Goal: Navigation & Orientation: Find specific page/section

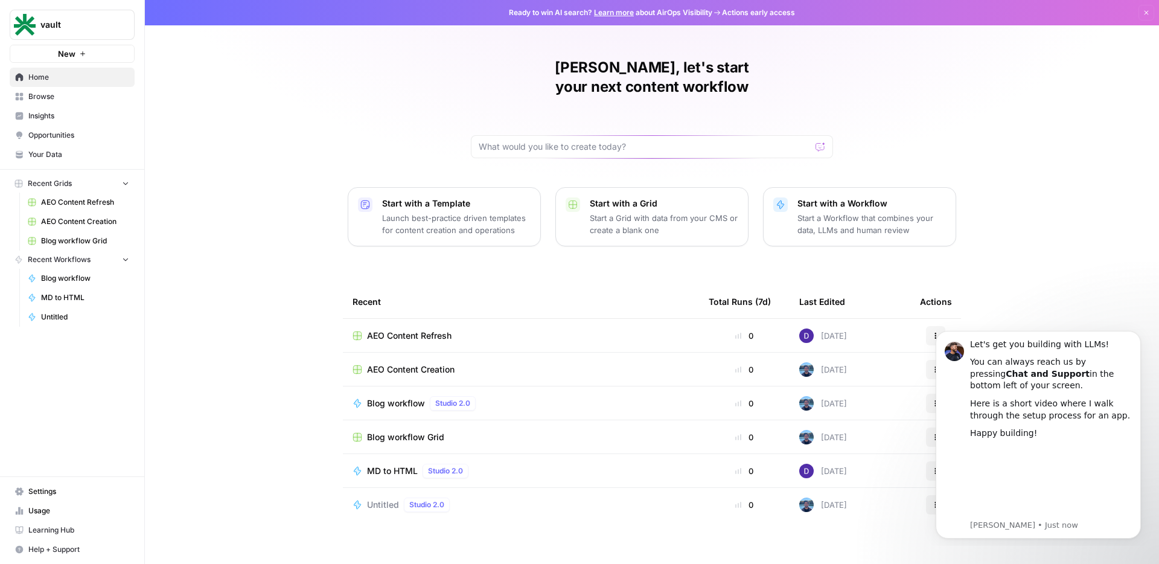
click at [1076, 293] on div "[PERSON_NAME], let's start your next content workflow Start with a Template Lau…" at bounding box center [652, 287] width 1014 height 575
click at [38, 113] on span "Insights" at bounding box center [78, 115] width 101 height 11
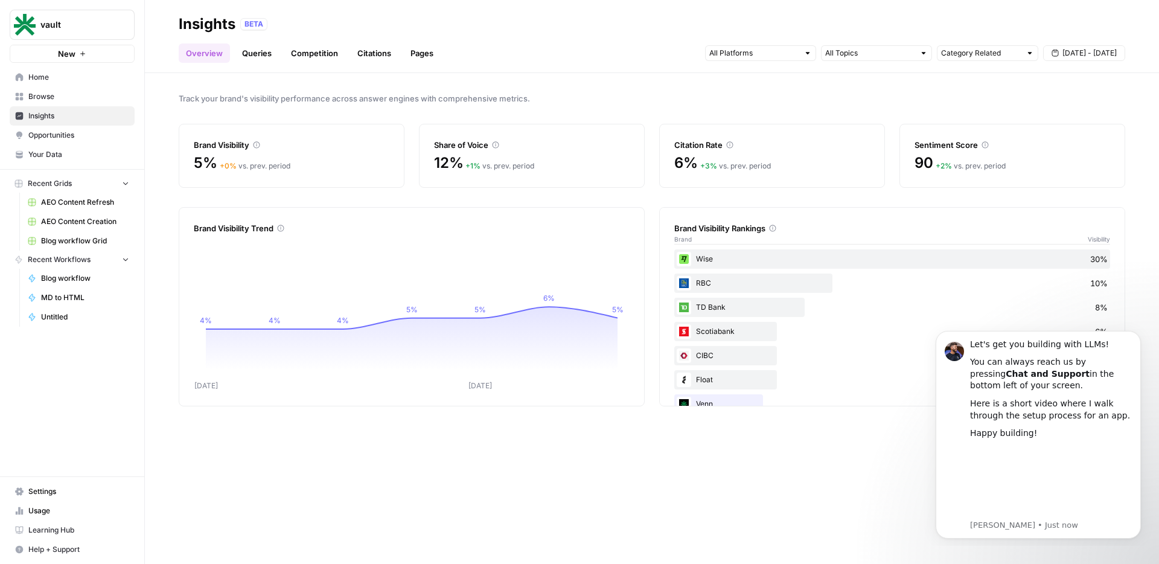
click at [258, 48] on link "Queries" at bounding box center [257, 52] width 44 height 19
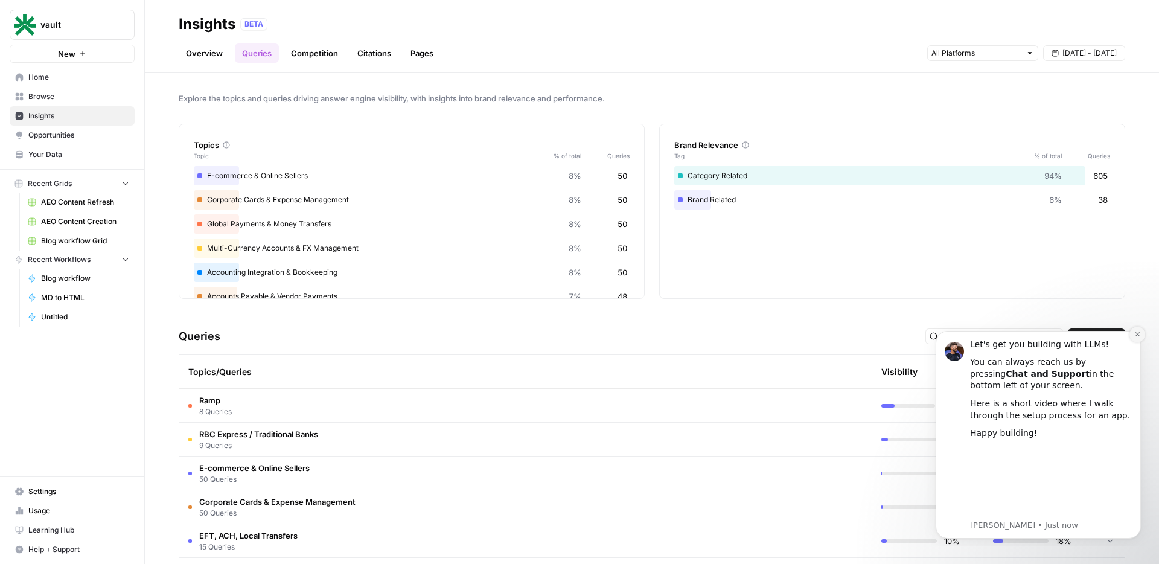
click at [1138, 336] on icon "Dismiss notification" at bounding box center [1137, 334] width 7 height 7
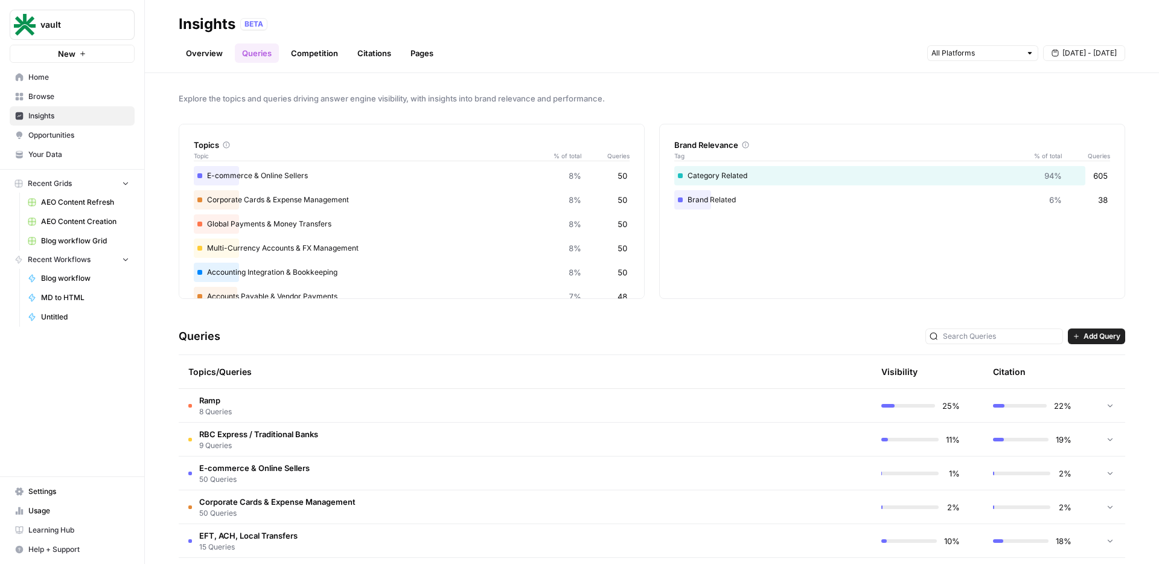
click at [298, 56] on link "Competition" at bounding box center [315, 52] width 62 height 19
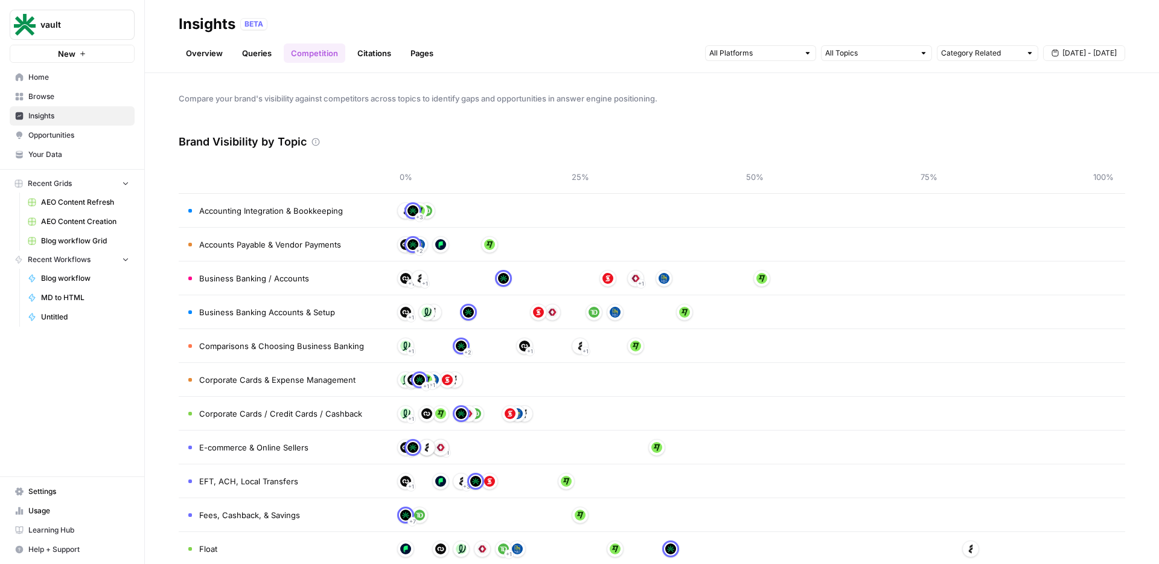
click at [888, 249] on div "+ 2 + 2" at bounding box center [755, 244] width 698 height 19
click at [257, 246] on span "Accounts Payable & Vendor Payments" at bounding box center [270, 244] width 142 height 12
click at [355, 52] on link "Citations" at bounding box center [374, 52] width 48 height 19
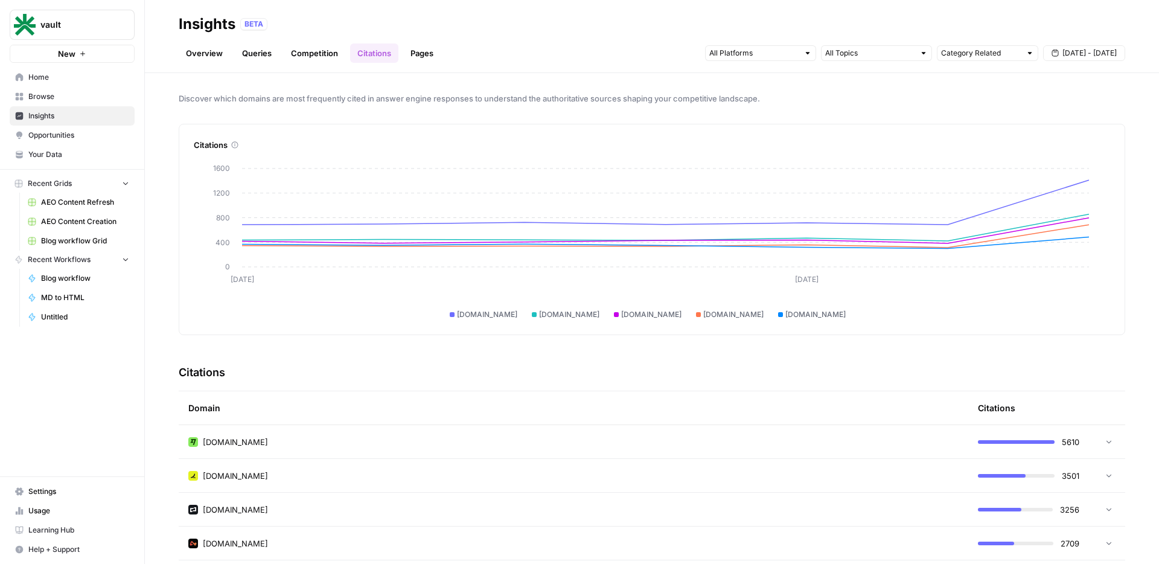
click at [89, 142] on link "Opportunities" at bounding box center [72, 135] width 125 height 19
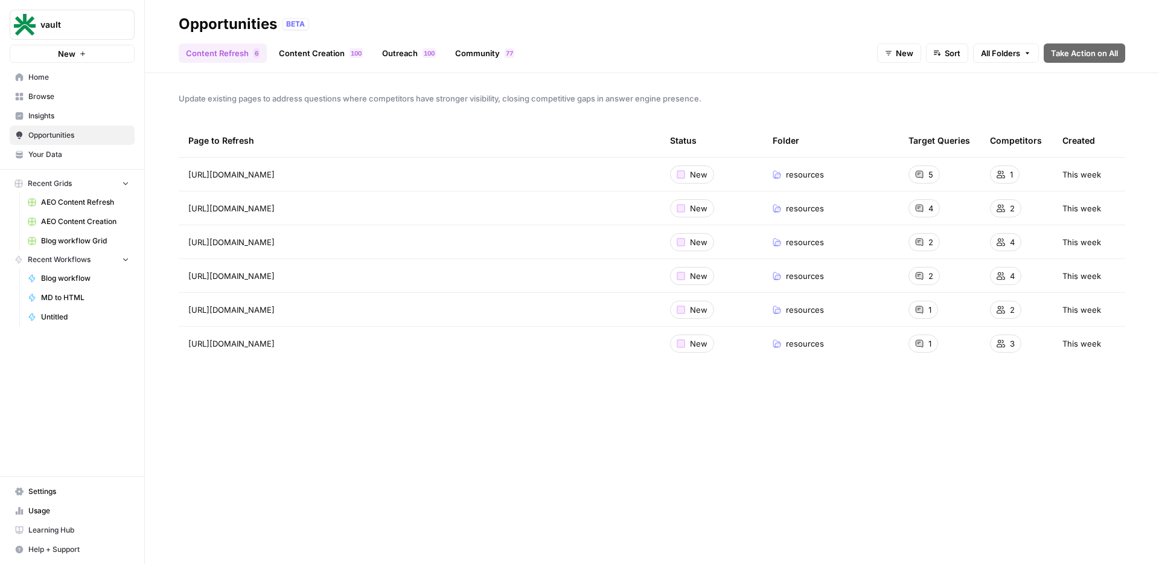
click at [94, 164] on link "Your Data" at bounding box center [72, 154] width 125 height 19
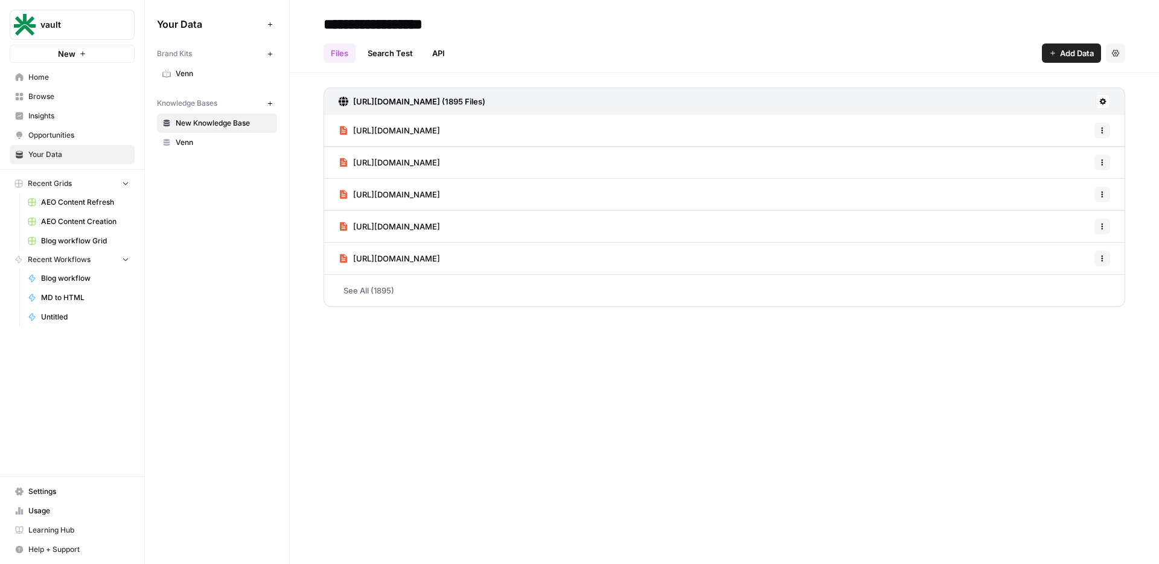
click at [440, 139] on link "[URL][DOMAIN_NAME]" at bounding box center [389, 130] width 101 height 31
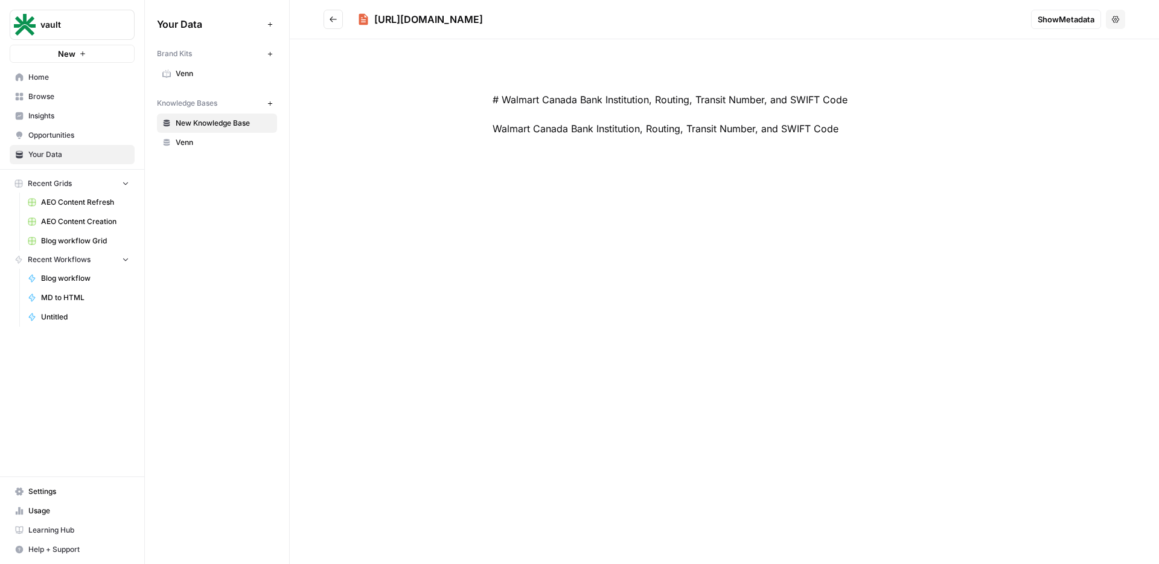
click at [339, 24] on button "Go back" at bounding box center [333, 19] width 19 height 19
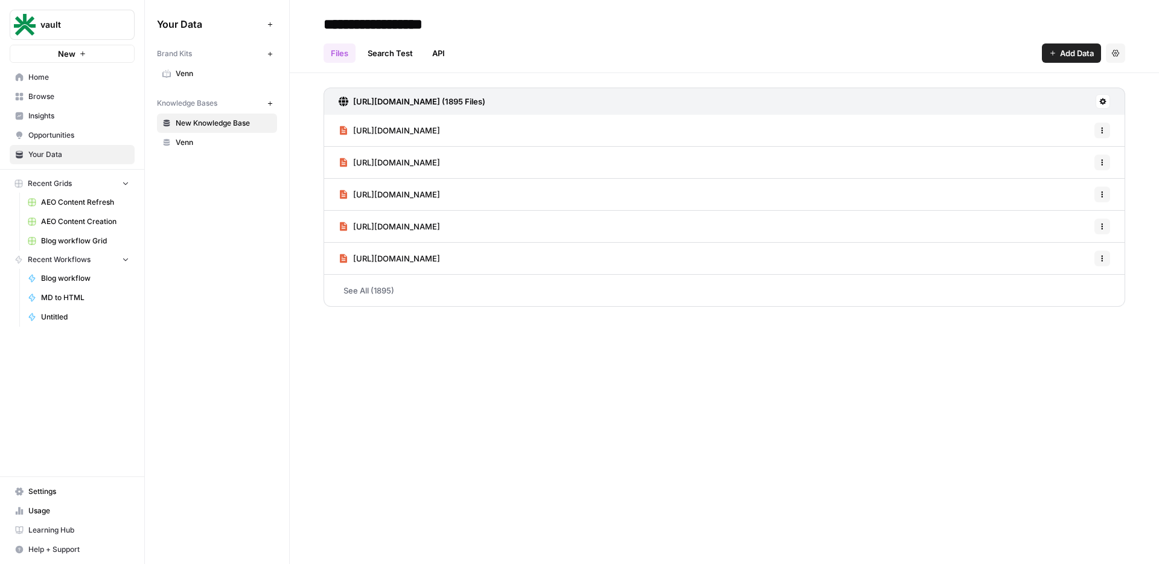
drag, startPoint x: 665, startPoint y: 130, endPoint x: 351, endPoint y: 129, distance: 314.0
click at [351, 129] on div "[URL][DOMAIN_NAME] Options" at bounding box center [725, 131] width 802 height 32
copy span "[URL][DOMAIN_NAME]"
click at [83, 78] on span "Home" at bounding box center [78, 77] width 101 height 11
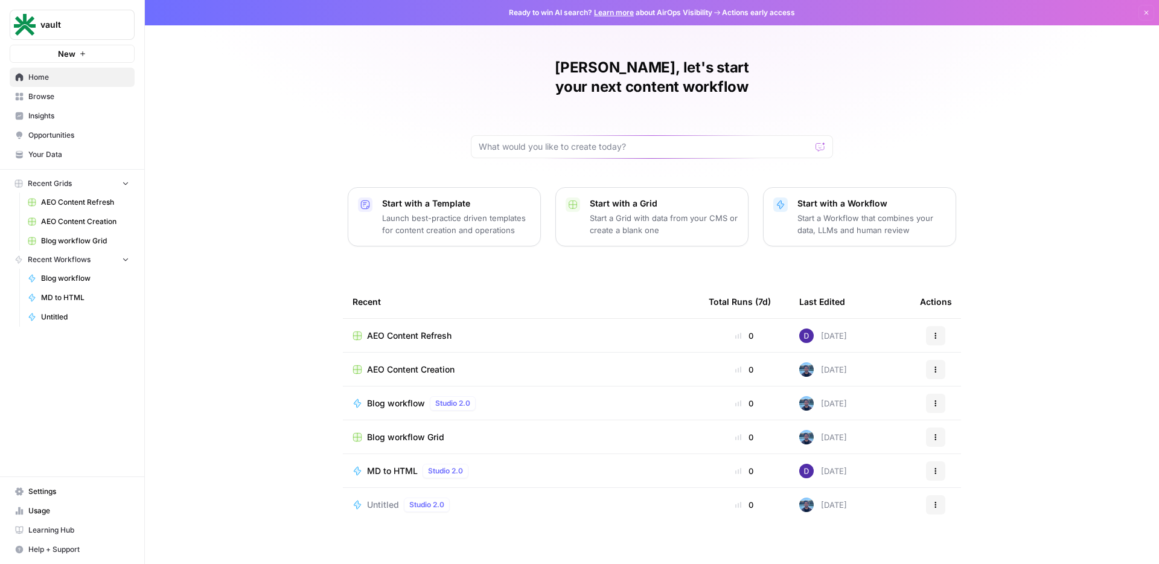
click at [475, 319] on td "AEO Content Refresh" at bounding box center [521, 335] width 356 height 33
click at [411, 330] on span "AEO Content Refresh" at bounding box center [409, 336] width 85 height 12
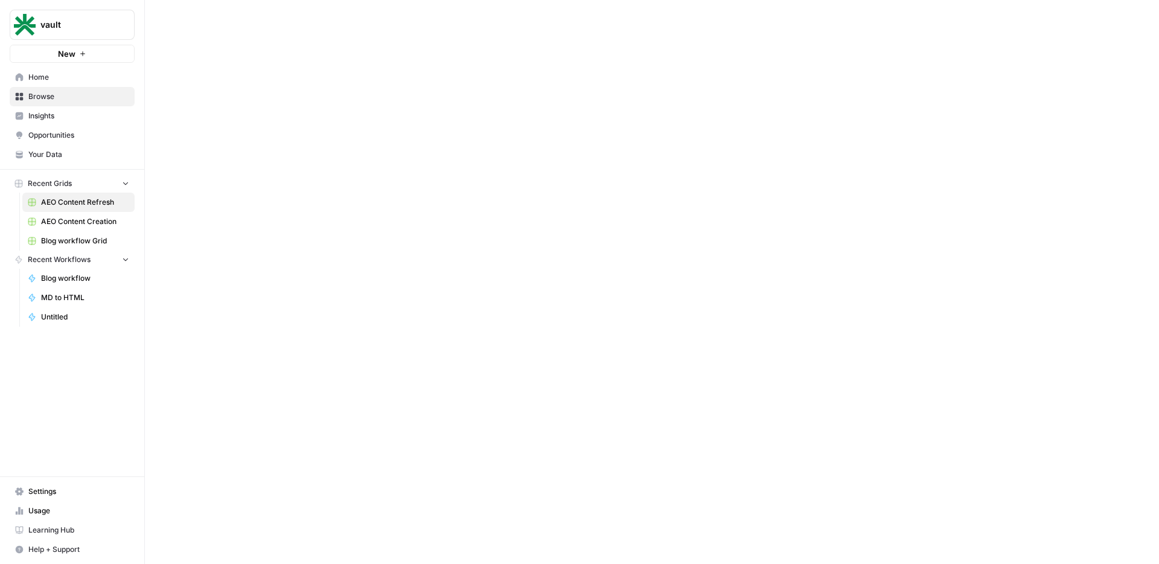
click at [411, 316] on div at bounding box center [652, 282] width 1014 height 564
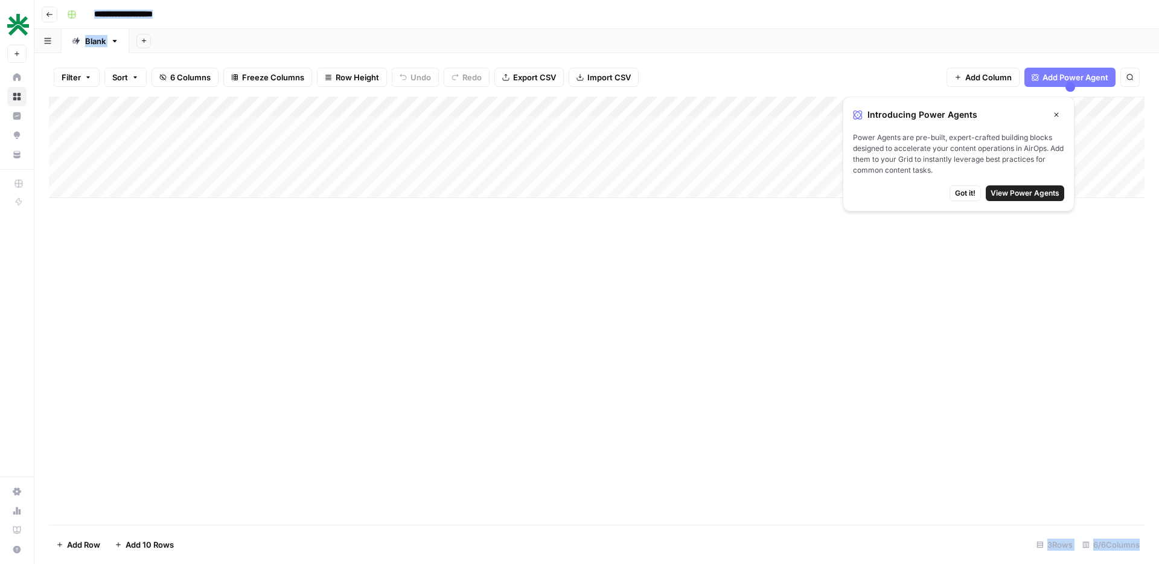
click at [1060, 114] on button "Close" at bounding box center [1057, 115] width 16 height 16
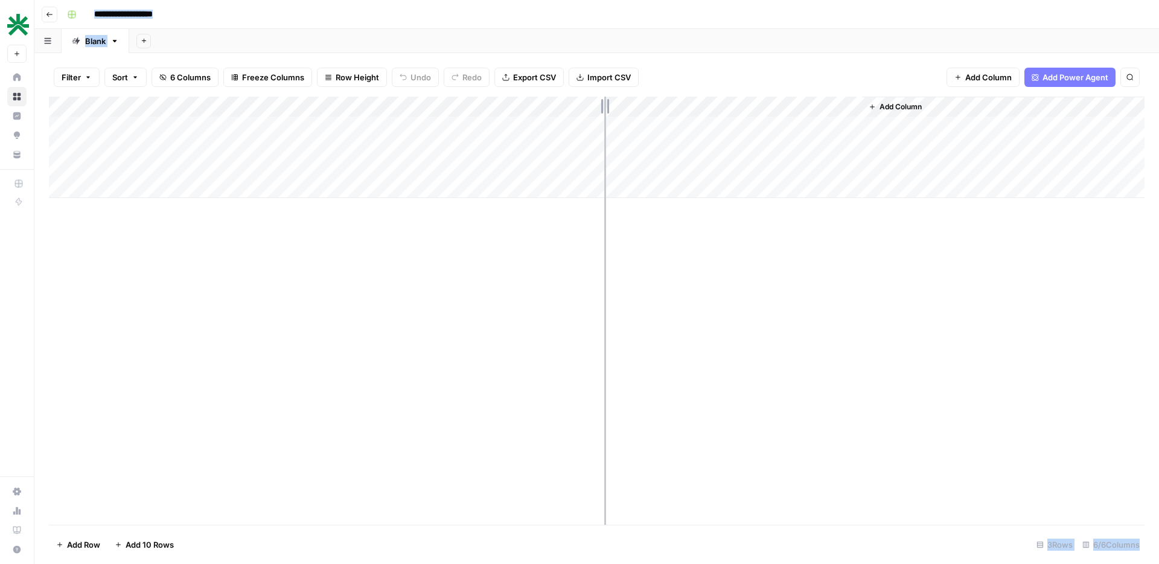
drag, startPoint x: 535, startPoint y: 108, endPoint x: 651, endPoint y: 99, distance: 116.9
click at [651, 99] on div "Add Column" at bounding box center [597, 147] width 1096 height 101
drag, startPoint x: 653, startPoint y: 99, endPoint x: 836, endPoint y: 107, distance: 183.7
click at [834, 106] on div "Add Column" at bounding box center [597, 147] width 1096 height 101
drag, startPoint x: 836, startPoint y: 107, endPoint x: 894, endPoint y: 107, distance: 58.0
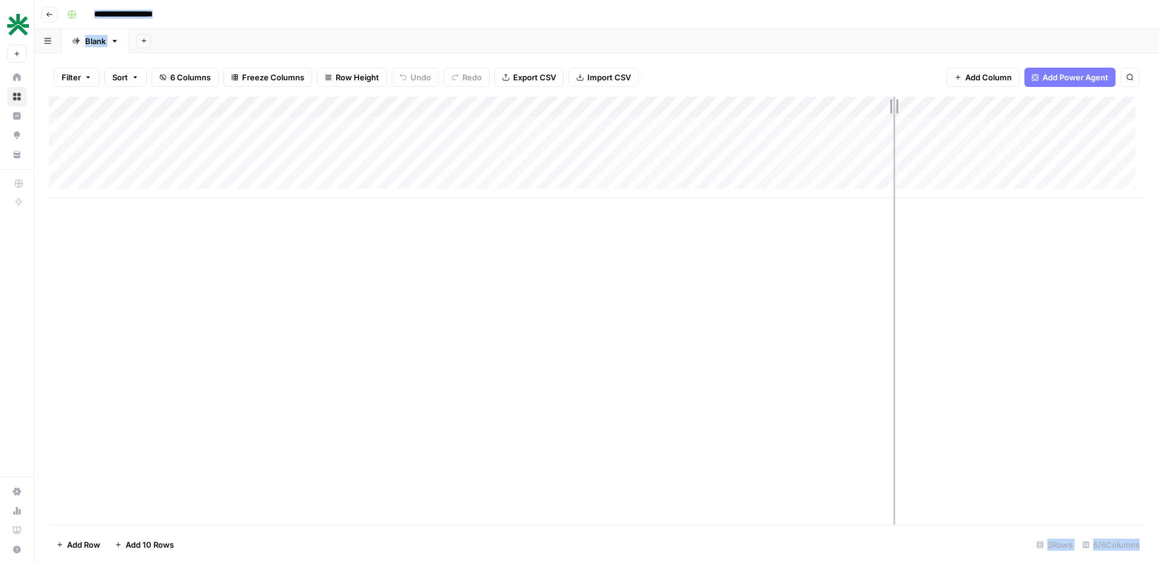
click at [894, 107] on div "Add Column" at bounding box center [597, 147] width 1096 height 101
drag, startPoint x: 894, startPoint y: 107, endPoint x: 874, endPoint y: 110, distance: 20.2
click at [874, 110] on div "Add Column" at bounding box center [597, 147] width 1096 height 101
drag, startPoint x: 874, startPoint y: 110, endPoint x: 881, endPoint y: 109, distance: 6.7
click at [881, 109] on div "Add Column" at bounding box center [597, 147] width 1096 height 101
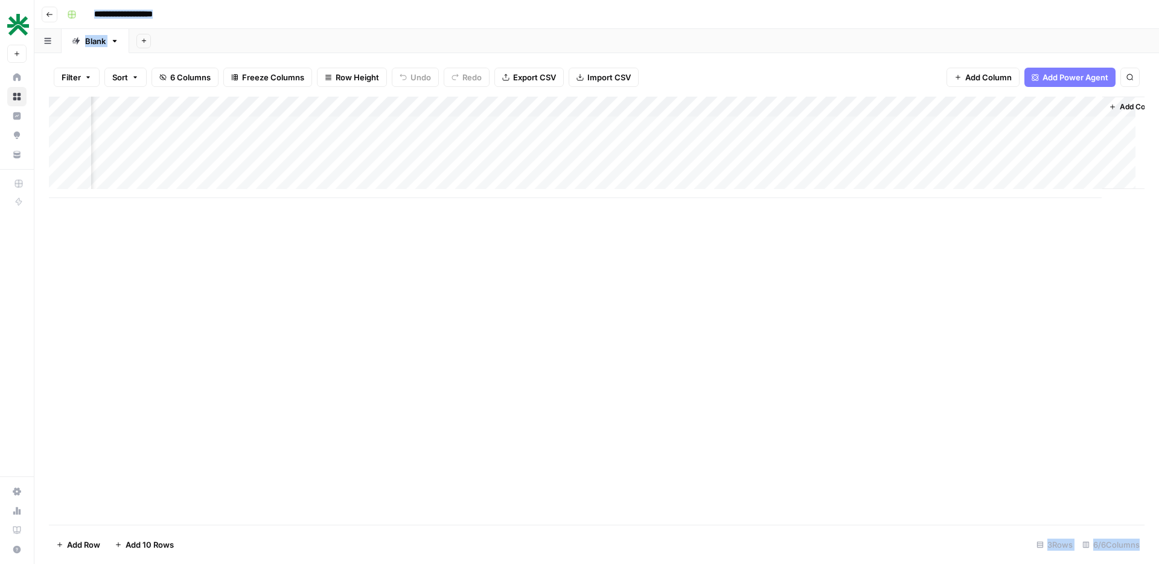
scroll to position [0, 139]
click at [775, 142] on div "Add Column" at bounding box center [597, 147] width 1096 height 101
click at [843, 146] on div "Add Column" at bounding box center [597, 147] width 1096 height 101
click at [1065, 109] on div "Add Column" at bounding box center [597, 147] width 1096 height 101
click at [1078, 107] on div "Add Column" at bounding box center [1111, 143] width 66 height 92
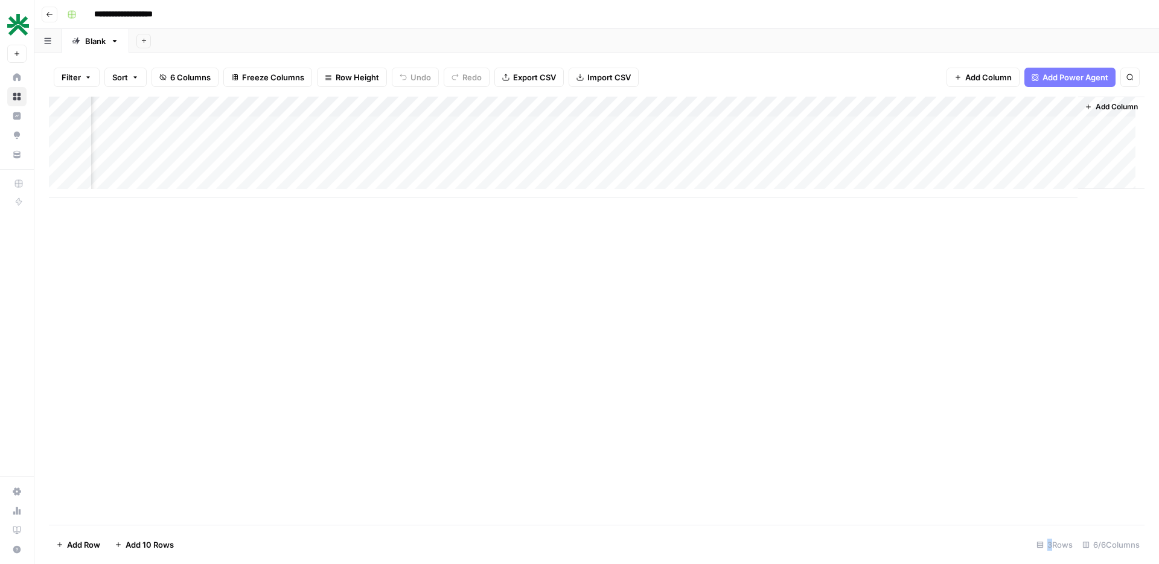
click at [1078, 107] on div "Add Column" at bounding box center [1111, 143] width 66 height 92
click at [1066, 107] on div "Add Column" at bounding box center [597, 147] width 1096 height 101
drag, startPoint x: 1066, startPoint y: 107, endPoint x: 1124, endPoint y: 103, distance: 58.1
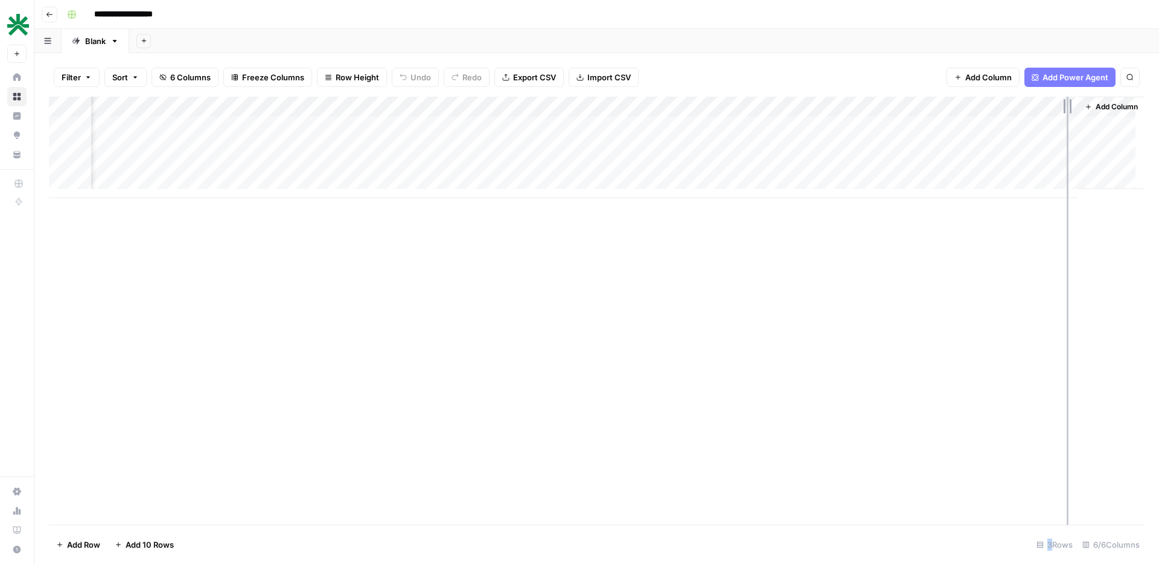
click at [1124, 103] on div "Add Column" at bounding box center [597, 147] width 1096 height 101
click at [52, 10] on button "Go back" at bounding box center [50, 15] width 16 height 16
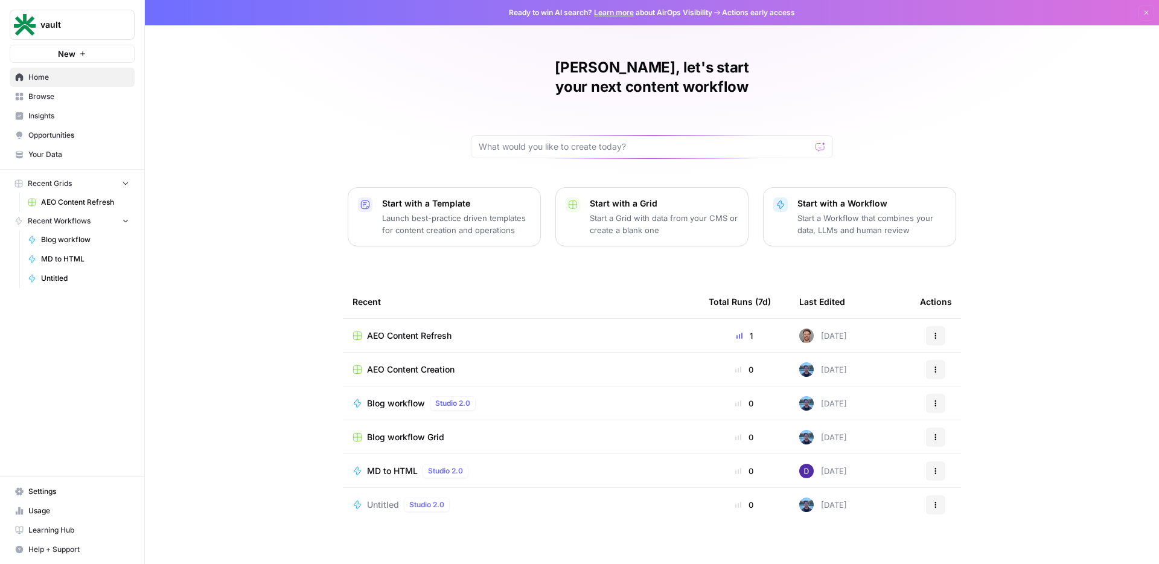
click at [58, 512] on span "Usage" at bounding box center [78, 510] width 101 height 11
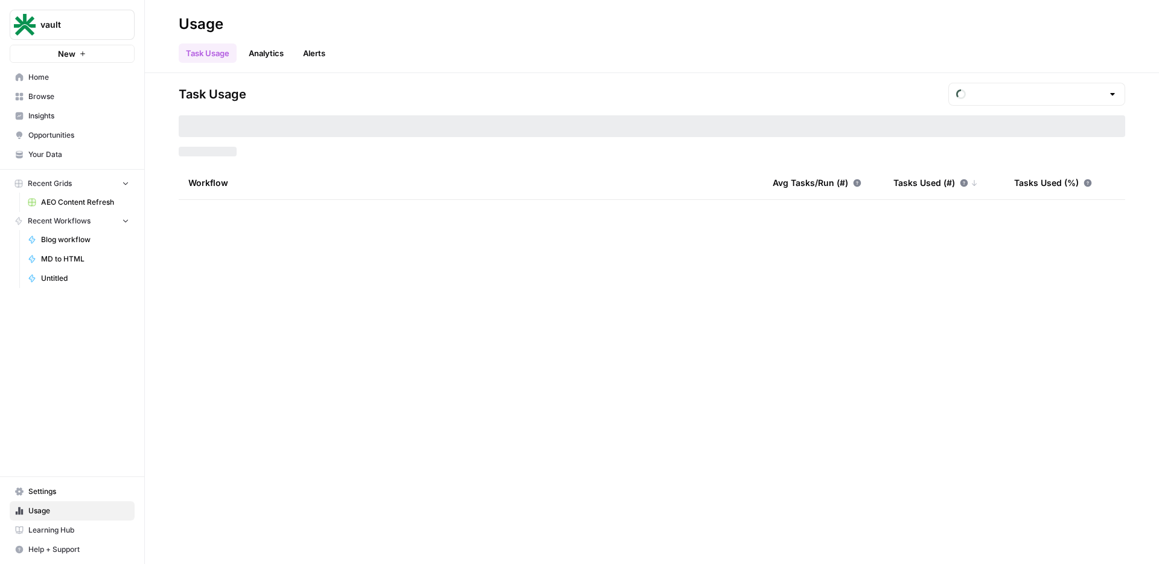
type input "September Included Tasks"
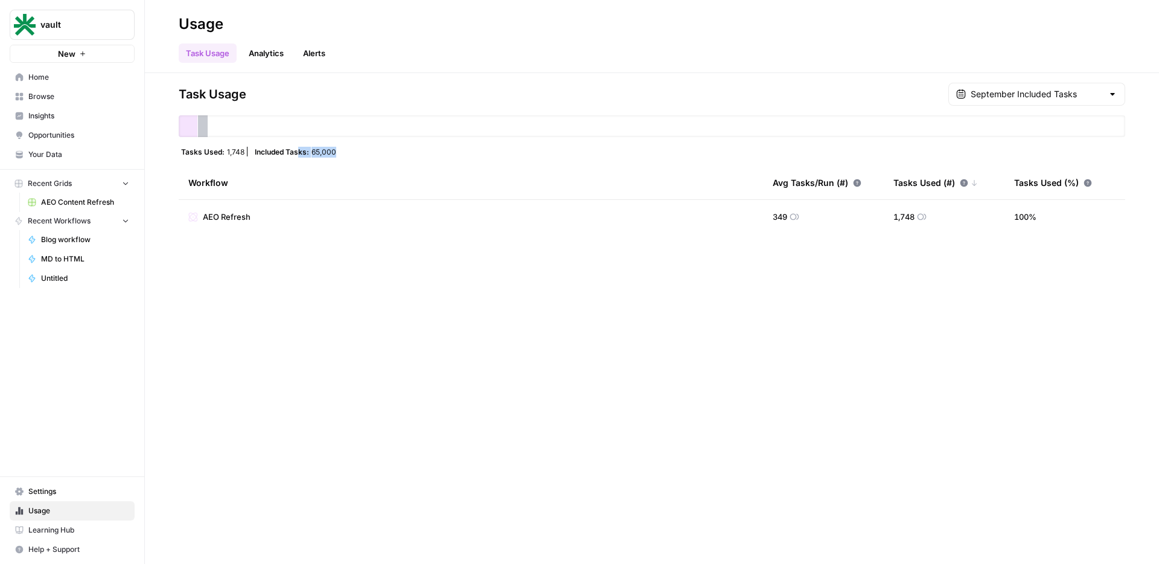
drag, startPoint x: 334, startPoint y: 152, endPoint x: 286, endPoint y: 133, distance: 51.0
click at [297, 147] on div "Included Tasks: 65,000" at bounding box center [295, 152] width 86 height 10
click at [261, 56] on link "Analytics" at bounding box center [266, 52] width 50 height 19
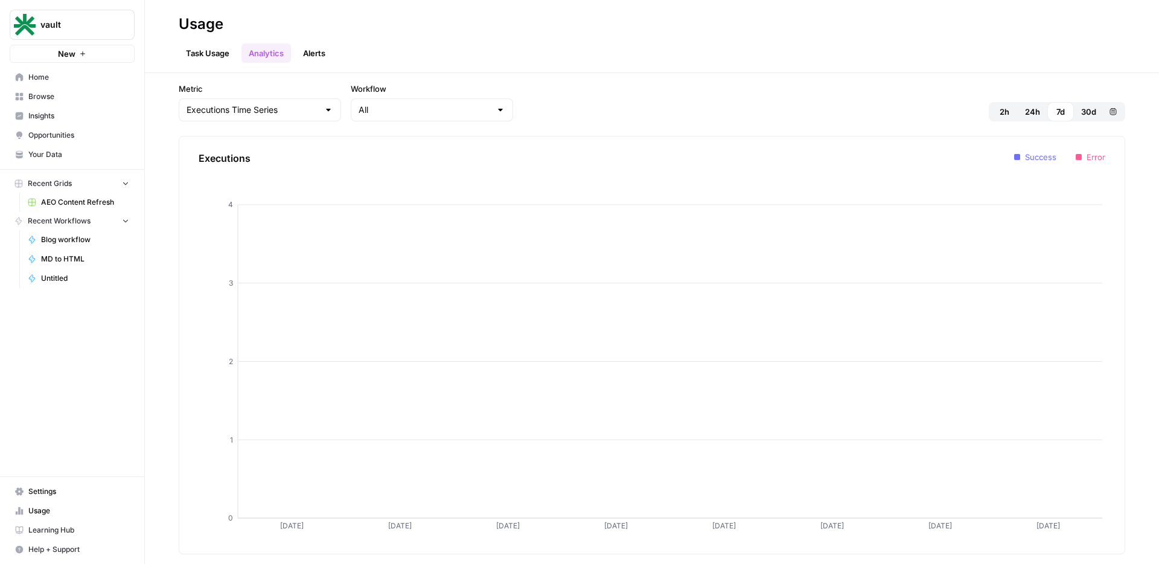
click at [1090, 110] on span "30d" at bounding box center [1088, 112] width 15 height 12
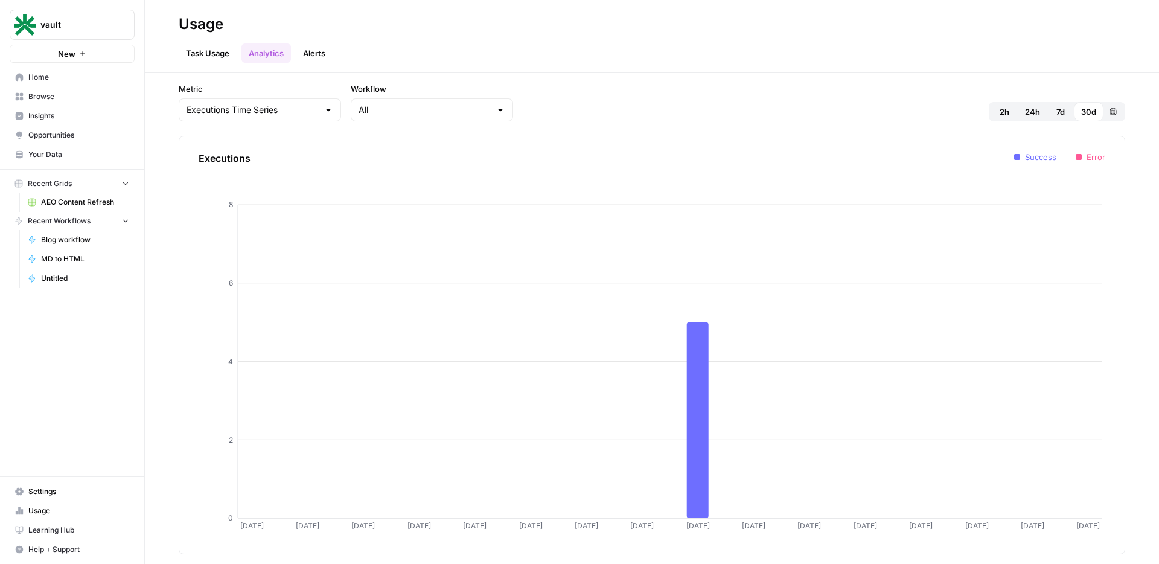
click at [218, 53] on link "Task Usage" at bounding box center [208, 52] width 58 height 19
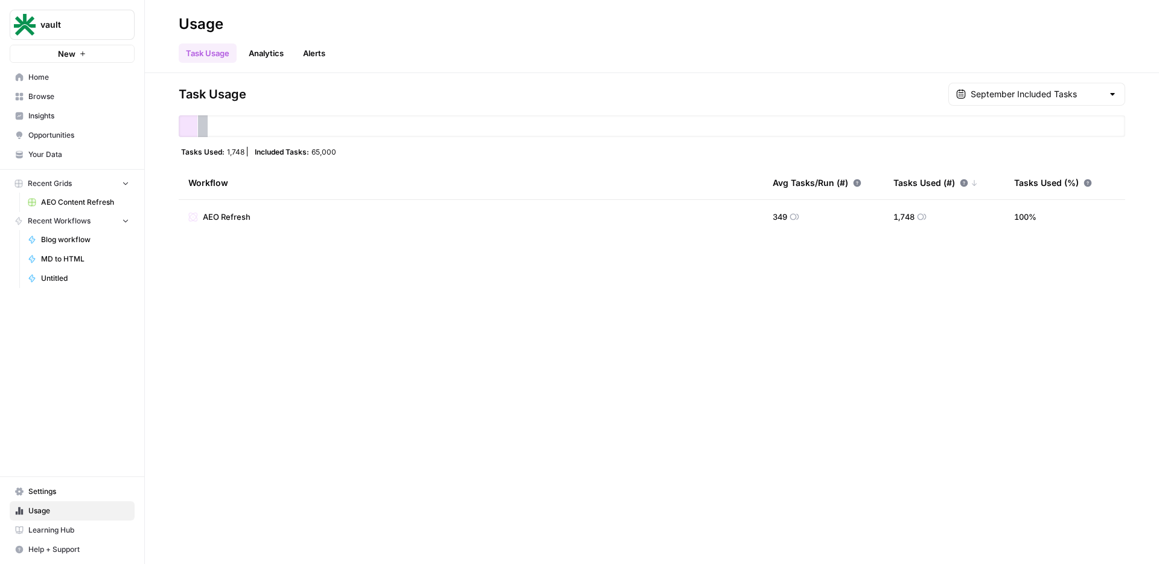
click at [83, 70] on link "Home" at bounding box center [72, 77] width 125 height 19
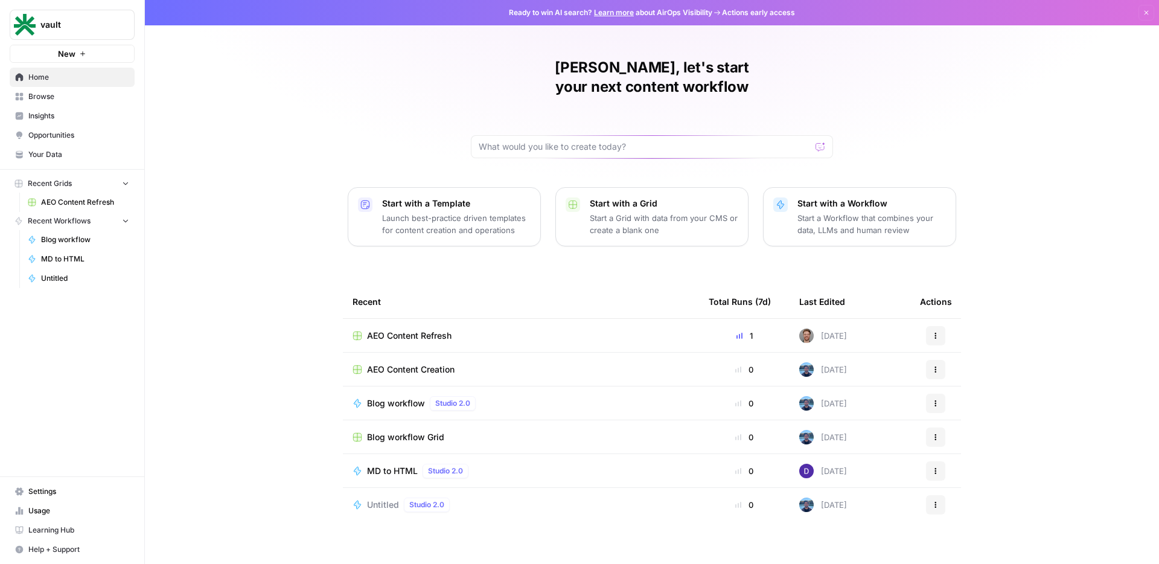
click at [418, 363] on span "AEO Content Creation" at bounding box center [411, 369] width 88 height 12
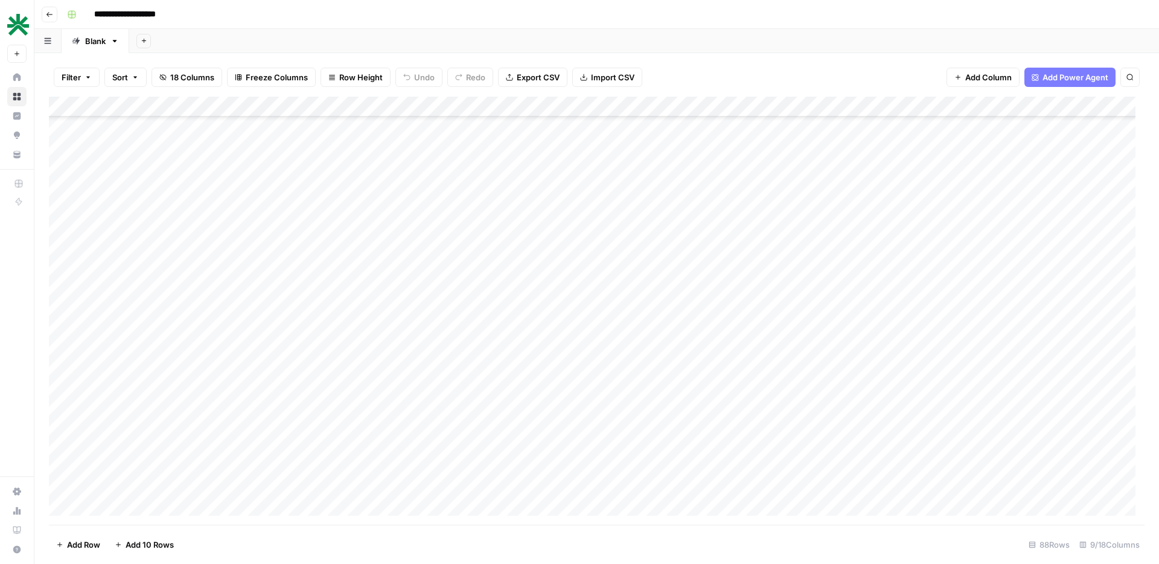
scroll to position [376, 0]
click at [456, 107] on div "Add Column" at bounding box center [597, 311] width 1096 height 428
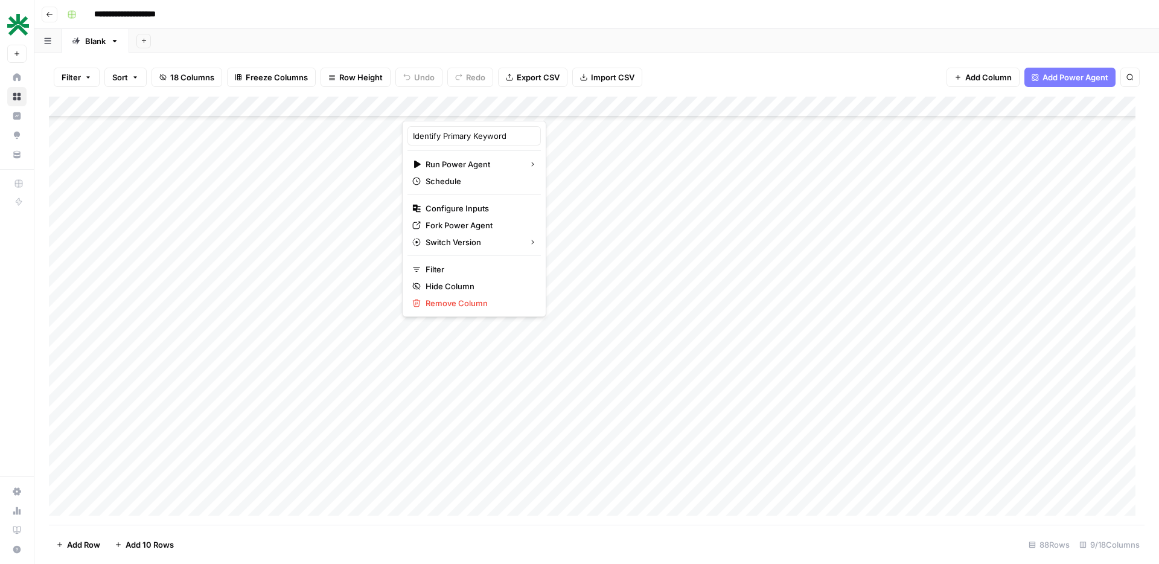
click at [517, 106] on div at bounding box center [472, 109] width 141 height 24
click at [519, 108] on div at bounding box center [472, 109] width 141 height 24
click at [558, 7] on div "**********" at bounding box center [604, 14] width 1085 height 19
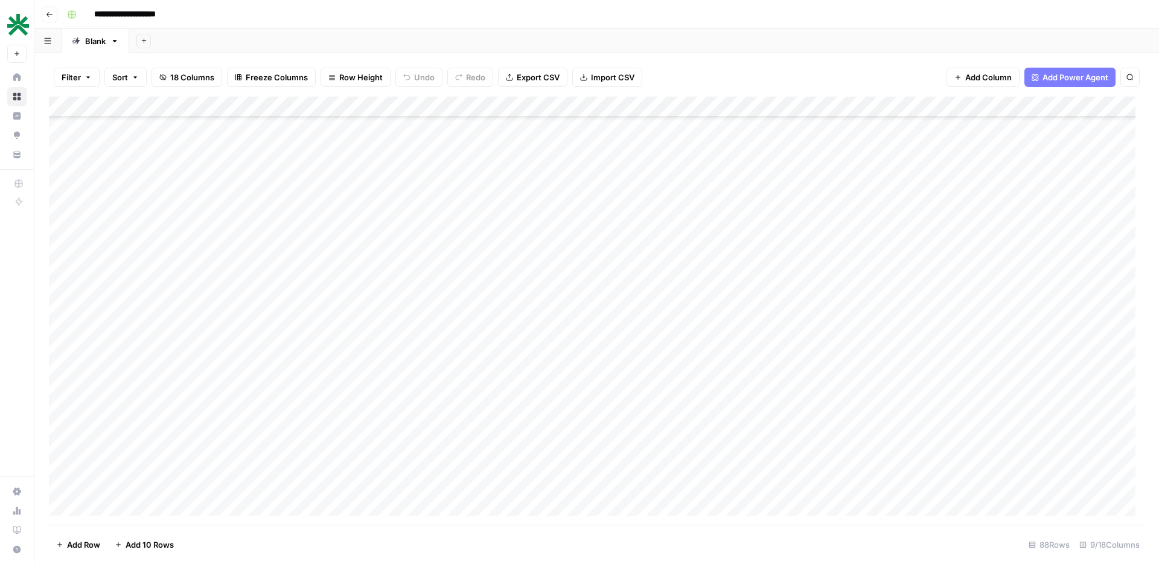
click at [517, 109] on div "Add Column" at bounding box center [597, 311] width 1096 height 428
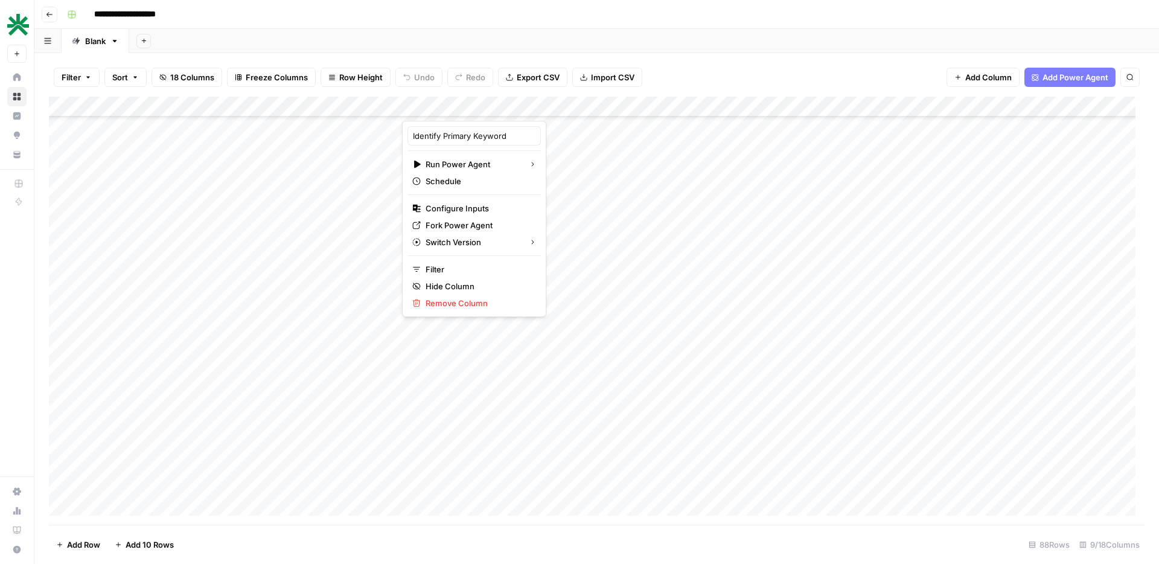
click at [563, 14] on div "**********" at bounding box center [604, 14] width 1085 height 19
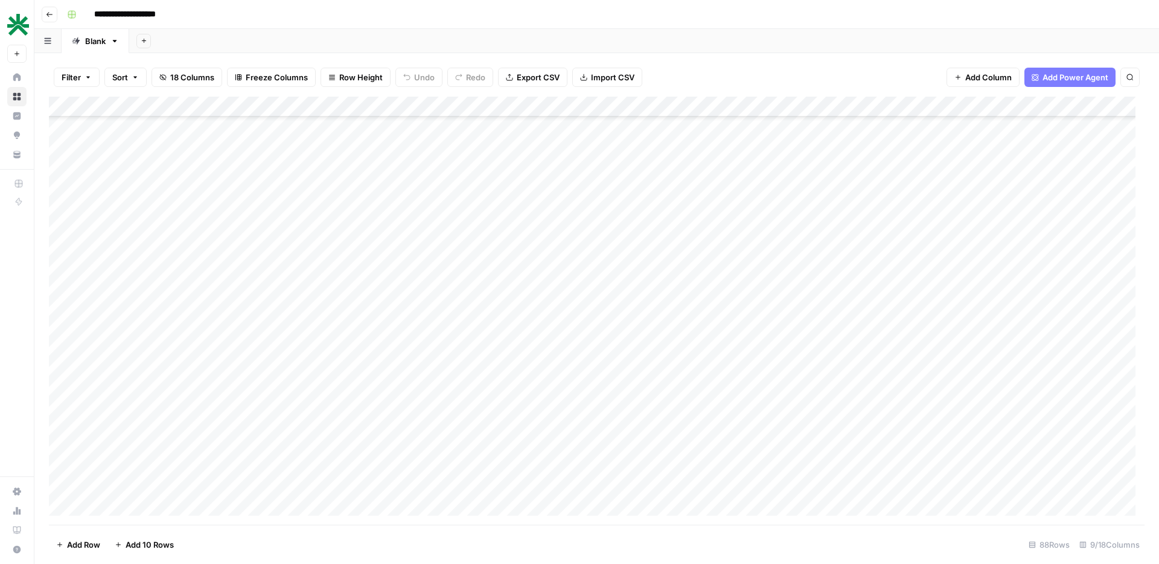
scroll to position [0, 0]
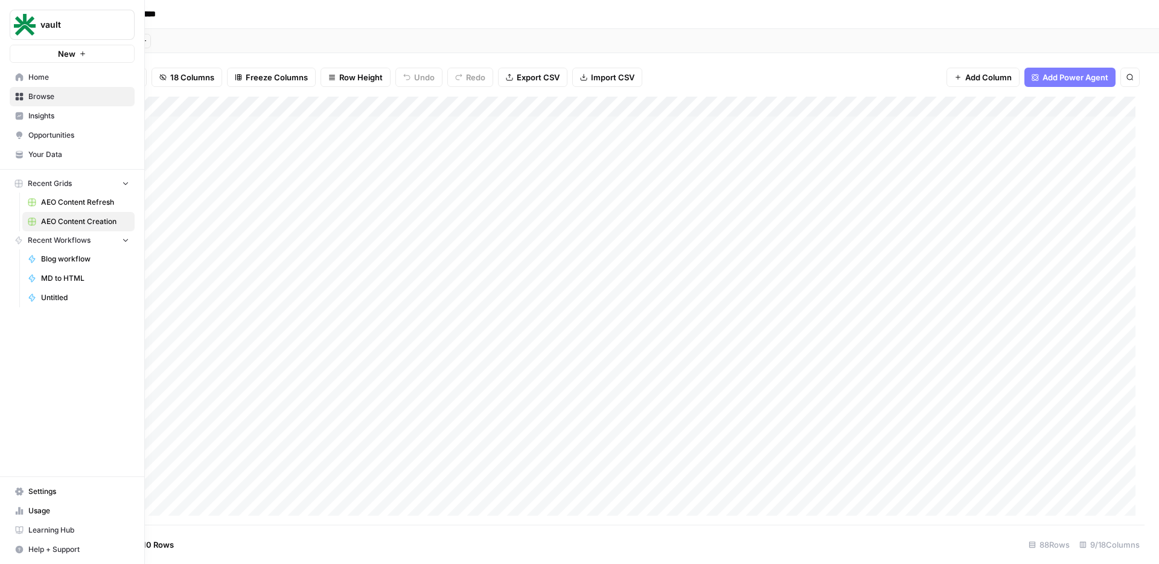
click at [28, 77] on span "Home" at bounding box center [78, 77] width 101 height 11
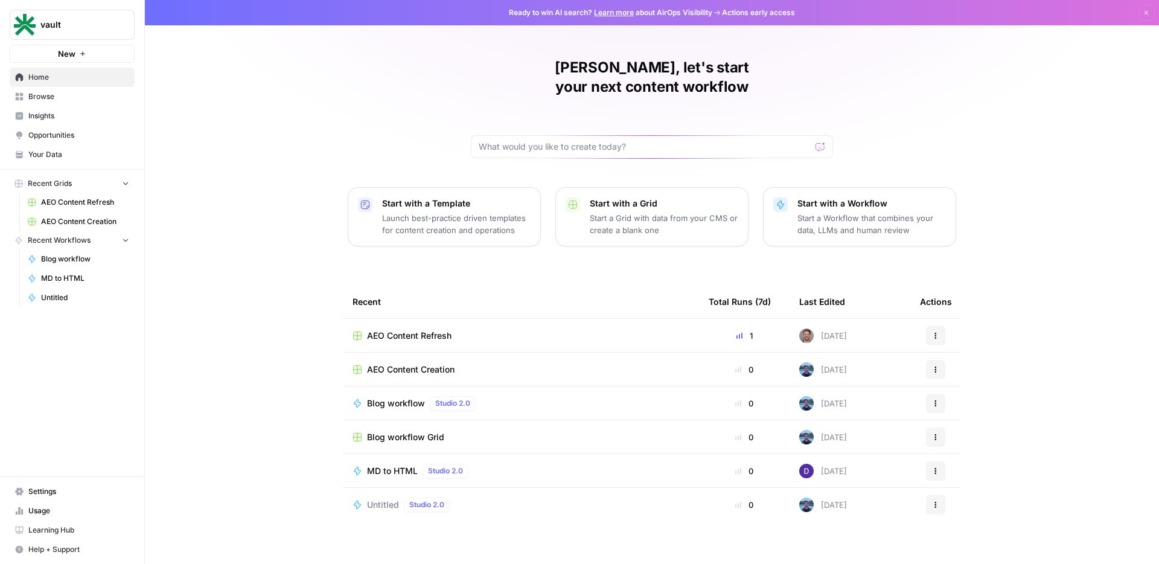
click at [63, 112] on span "Insights" at bounding box center [78, 115] width 101 height 11
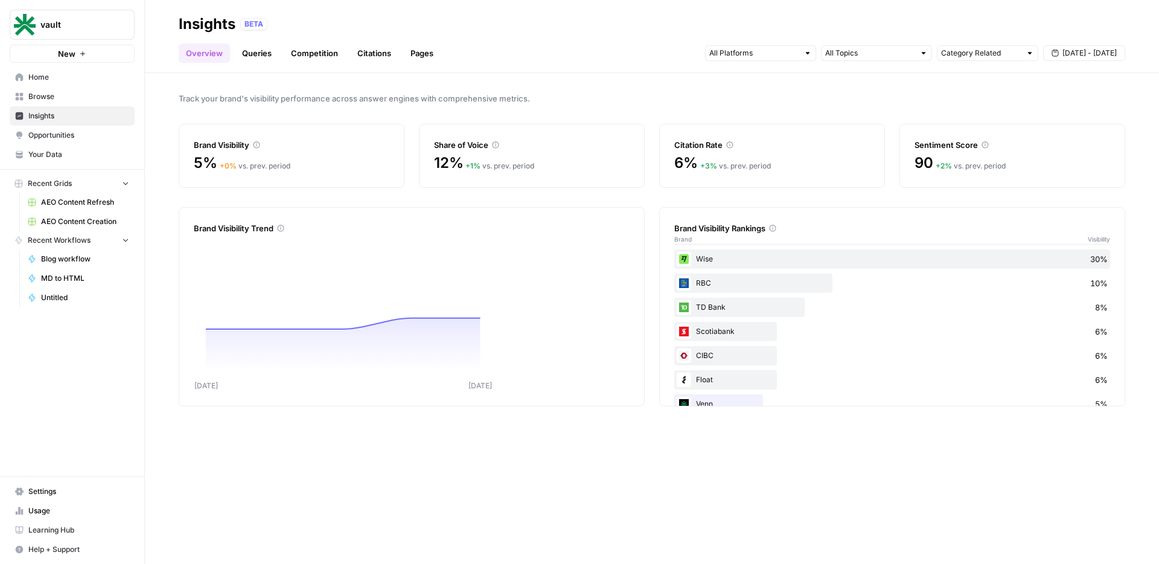
click at [75, 102] on link "Browse" at bounding box center [72, 96] width 125 height 19
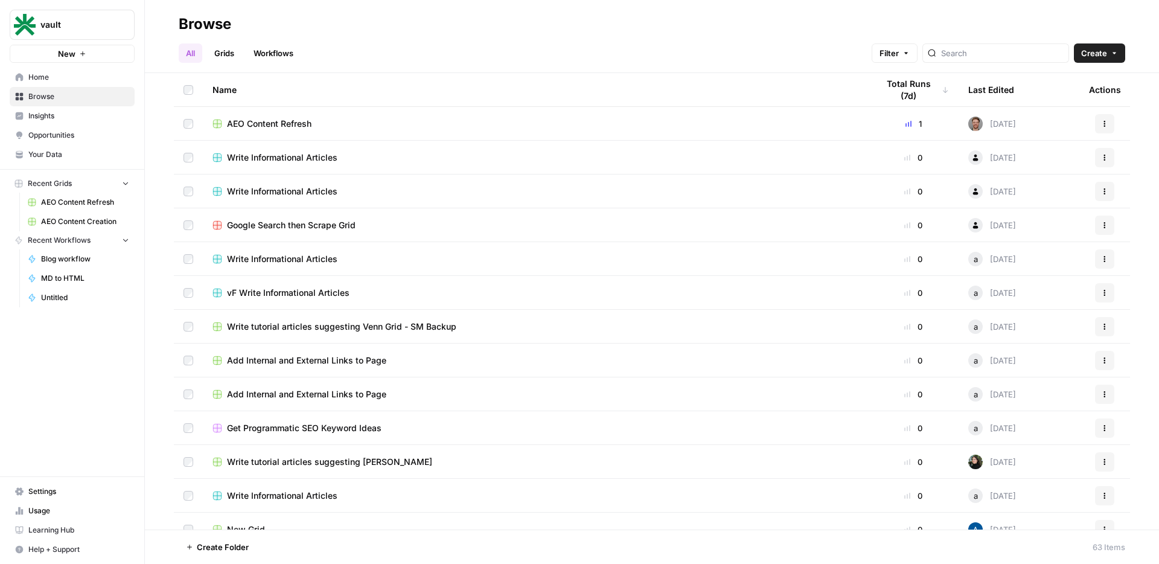
click at [84, 196] on link "AEO Content Refresh" at bounding box center [78, 202] width 112 height 19
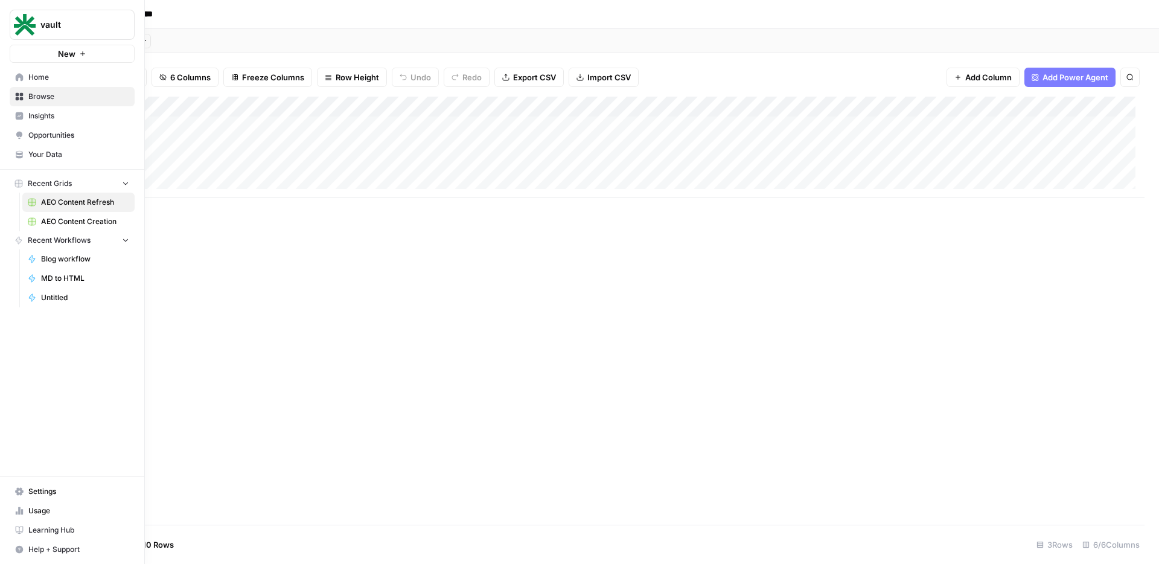
click at [64, 219] on span "AEO Content Creation" at bounding box center [85, 221] width 88 height 11
